Goal: Task Accomplishment & Management: Use online tool/utility

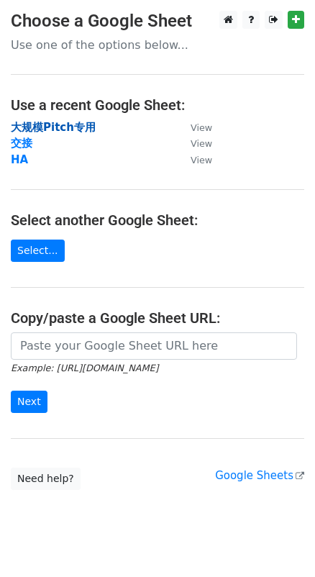
click at [63, 121] on strong "大规模Pitch专用" at bounding box center [53, 127] width 85 height 13
click at [68, 128] on strong "大规模Pitch专用" at bounding box center [53, 127] width 85 height 13
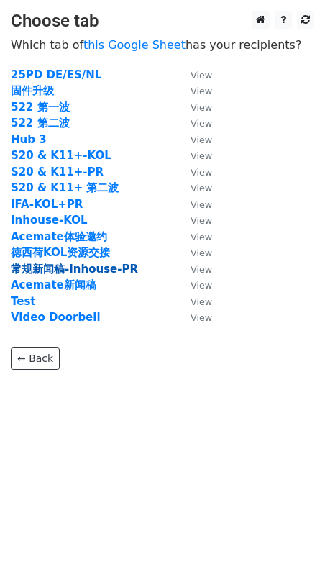
click at [71, 267] on strong "常规新闻稿-Inhouse-PR" at bounding box center [74, 268] width 127 height 13
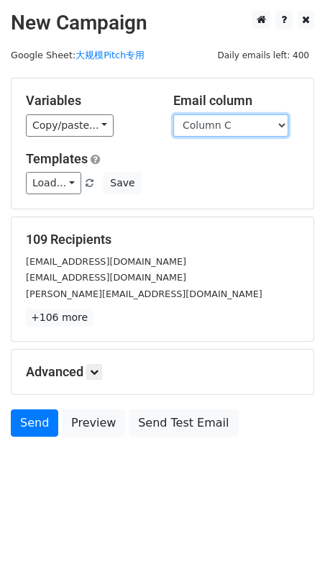
click at [216, 126] on select "Column A Column B Column C" at bounding box center [230, 125] width 115 height 22
click at [173, 114] on select "Column A Column B Column C" at bounding box center [230, 125] width 115 height 22
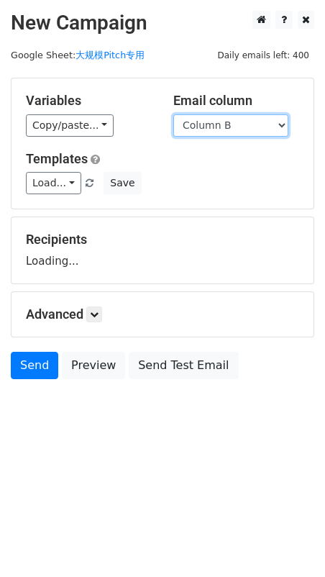
click at [250, 127] on select "Column A Column B Column C" at bounding box center [230, 125] width 115 height 22
select select "Column C"
click at [173, 114] on select "Column A Column B Column C" at bounding box center [230, 125] width 115 height 22
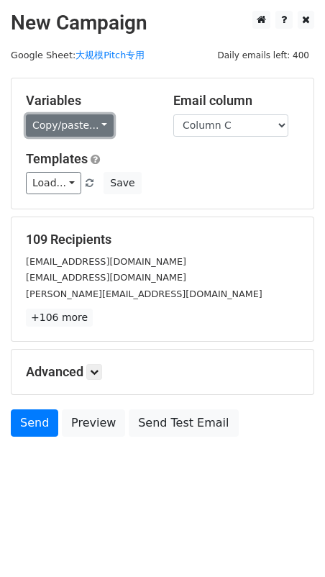
click at [72, 124] on link "Copy/paste..." at bounding box center [70, 125] width 88 height 22
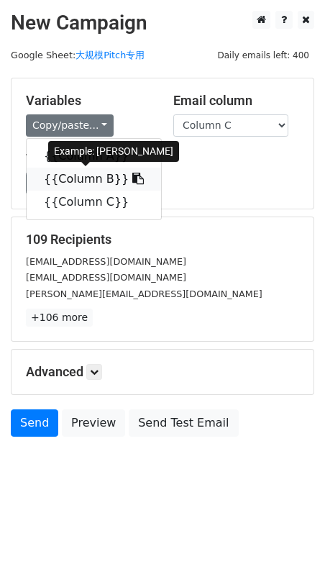
click at [85, 174] on link "{{Column B}}" at bounding box center [94, 179] width 134 height 23
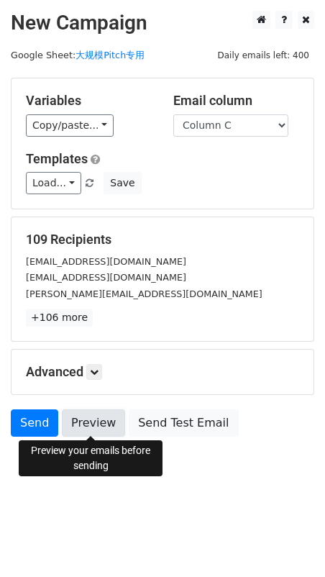
click at [109, 418] on link "Preview" at bounding box center [93, 422] width 63 height 27
click at [98, 421] on link "Preview" at bounding box center [93, 422] width 63 height 27
